Goal: Communication & Community: Answer question/provide support

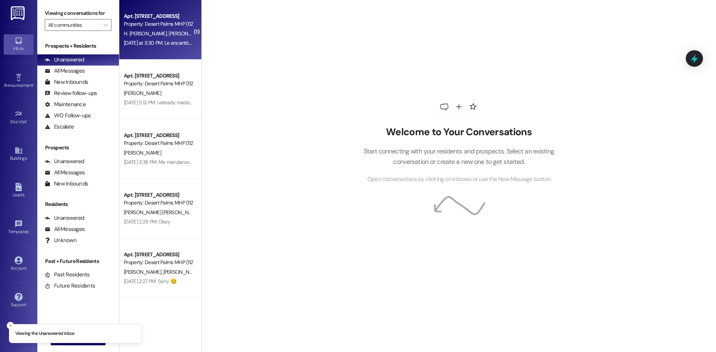
click at [162, 26] on div "Property: Desert Palms MHP (1127)" at bounding box center [158, 24] width 69 height 8
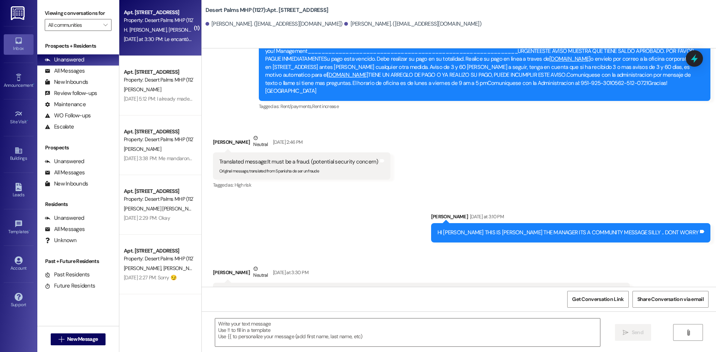
scroll to position [1317, 0]
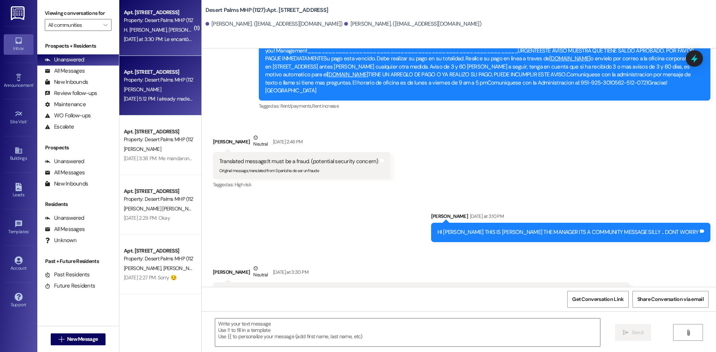
click at [138, 76] on div "Property: Desert Palms MHP (1127)" at bounding box center [158, 80] width 69 height 8
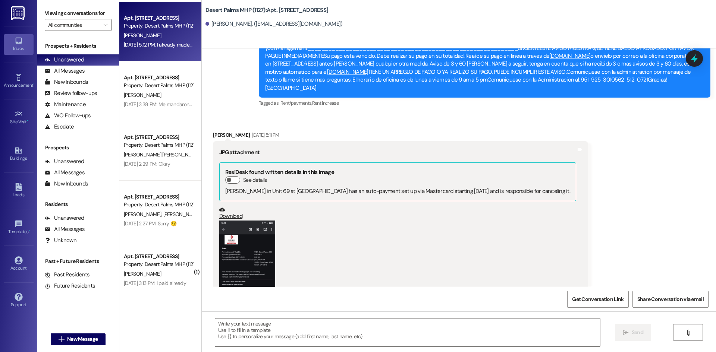
scroll to position [143, 0]
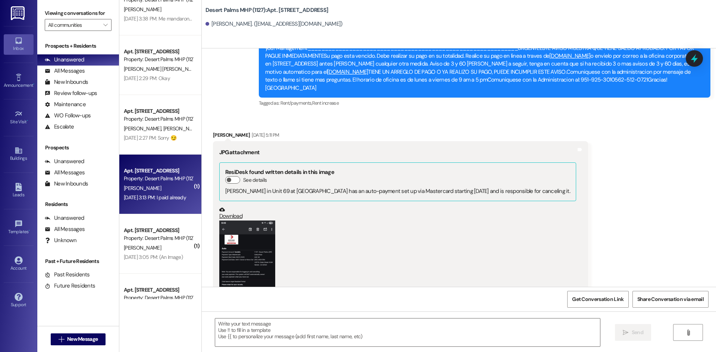
click at [158, 181] on div "Property: Desert Palms MHP (1127)" at bounding box center [158, 179] width 69 height 8
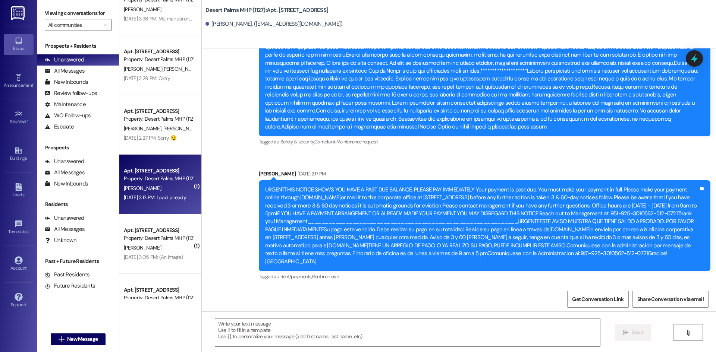
scroll to position [3711, 0]
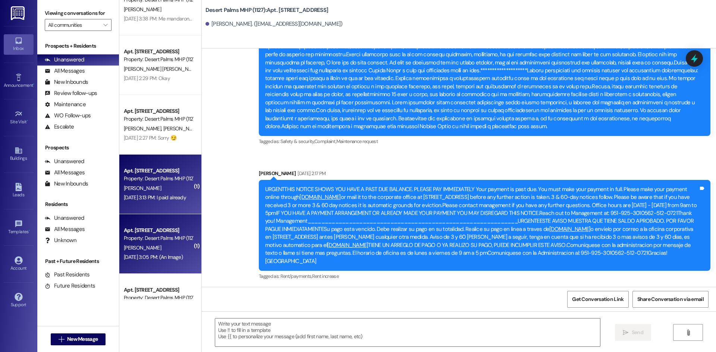
click at [177, 249] on div "[PERSON_NAME]" at bounding box center [158, 247] width 70 height 9
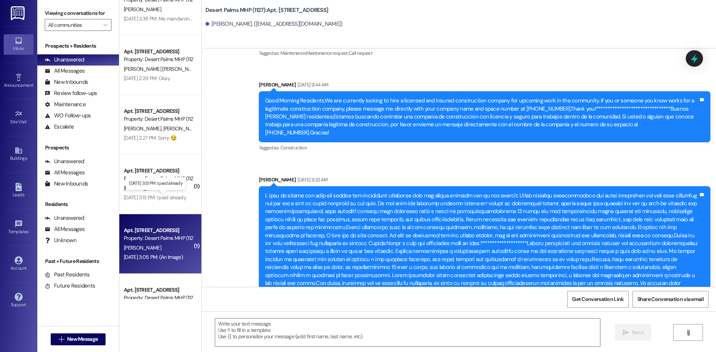
scroll to position [23966, 0]
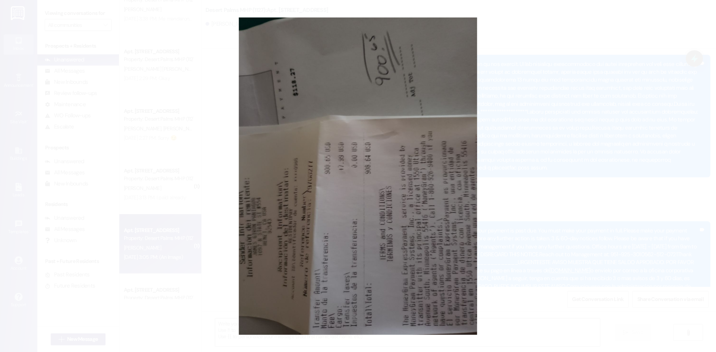
drag, startPoint x: 621, startPoint y: 237, endPoint x: 610, endPoint y: 236, distance: 10.1
click at [621, 237] on button "Unzoom image" at bounding box center [358, 176] width 716 height 352
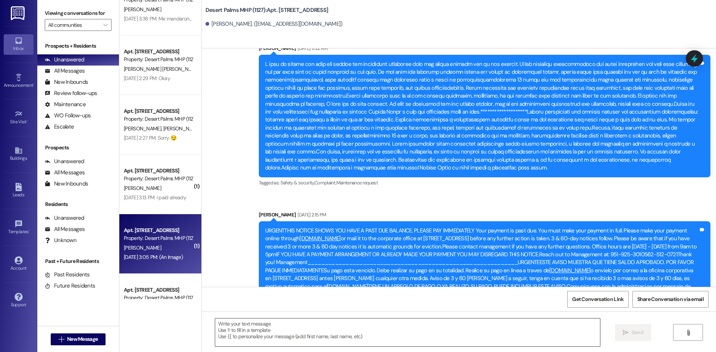
click at [344, 334] on textarea at bounding box center [407, 333] width 385 height 28
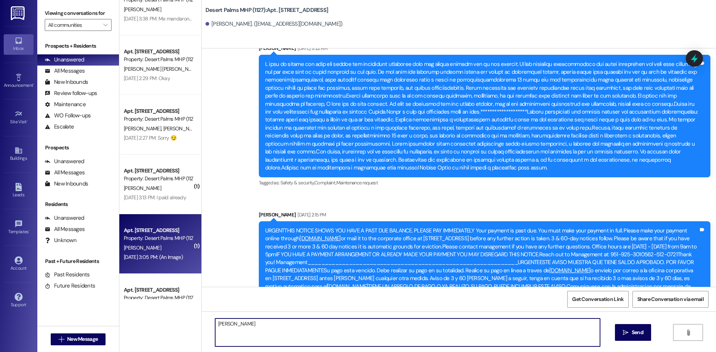
type textarea "gracias"
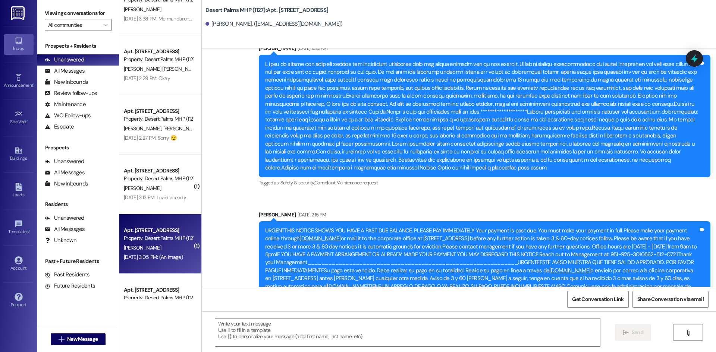
scroll to position [23966, 0]
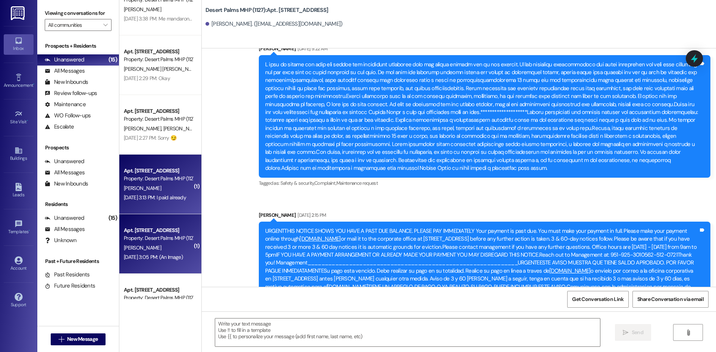
click at [162, 192] on div "[PERSON_NAME]" at bounding box center [158, 188] width 70 height 9
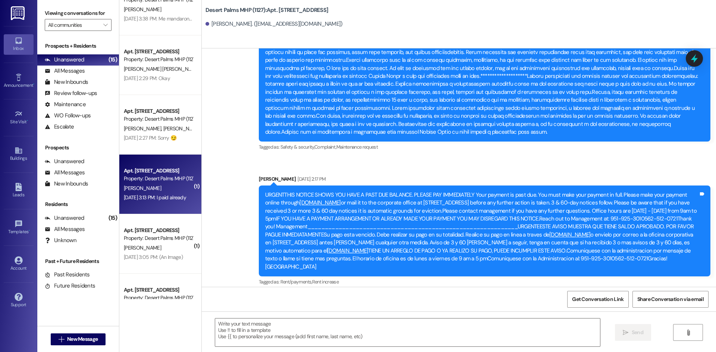
scroll to position [3711, 0]
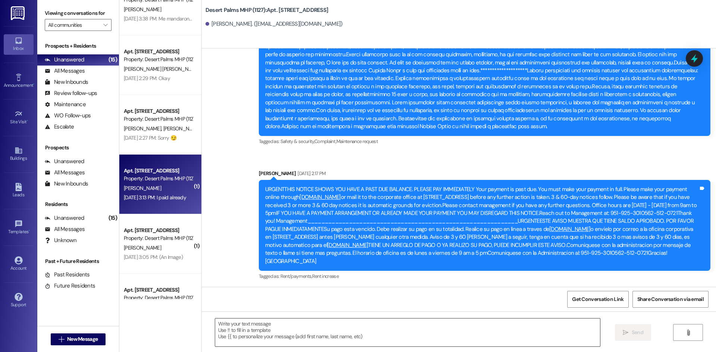
click at [255, 331] on textarea at bounding box center [407, 333] width 385 height 28
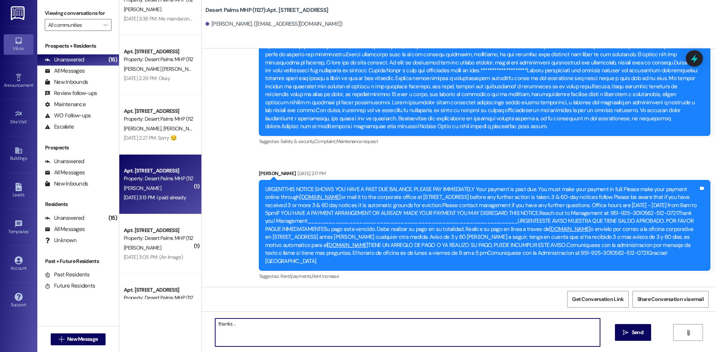
type textarea "thanks .."
